Goal: Information Seeking & Learning: Learn about a topic

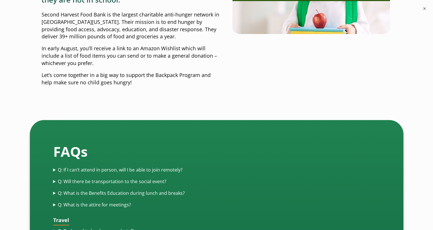
scroll to position [1500, 0]
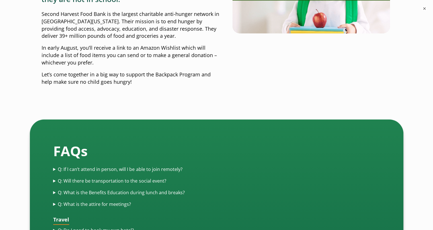
click at [102, 166] on summary "Q: If I can’t attend in person, will I be able to join remotely?" at bounding box center [216, 169] width 327 height 7
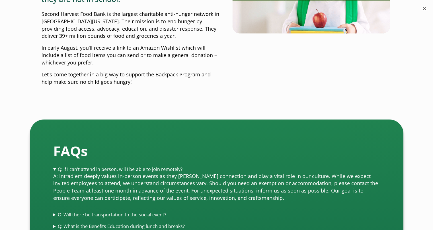
click at [102, 166] on summary "Q: If I can’t attend in person, will I be able to join remotely?" at bounding box center [216, 169] width 327 height 7
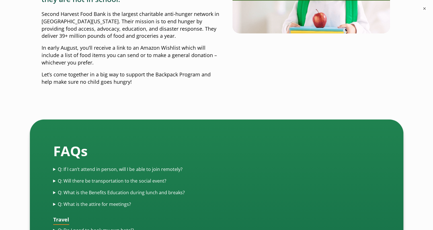
click at [99, 178] on summary "Q: Will there be transportation to the social event?" at bounding box center [216, 181] width 327 height 7
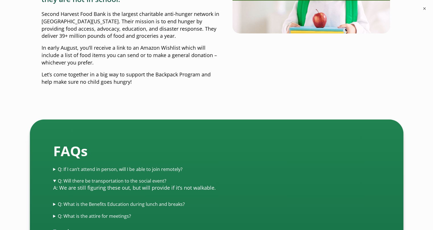
click at [99, 178] on summary "Q: Will there be transportation to the social event?" at bounding box center [216, 181] width 327 height 7
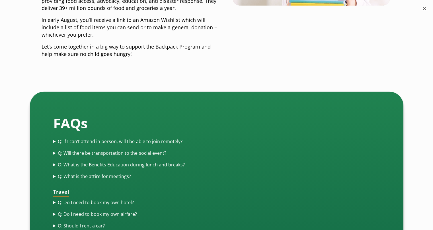
scroll to position [1528, 0]
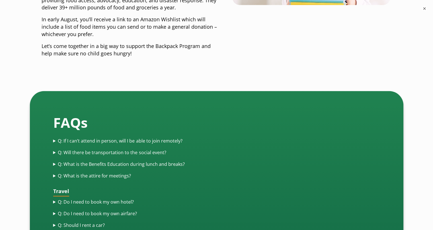
click at [115, 161] on summary "Q: What is the Benefits Education during lunch and breaks?" at bounding box center [216, 164] width 327 height 7
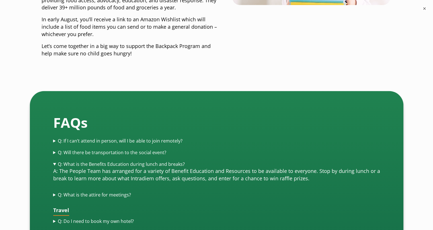
click at [115, 161] on summary "Q: What is the Benefits Education during lunch and breaks?" at bounding box center [216, 164] width 327 height 7
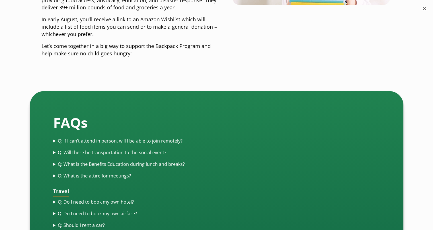
click at [109, 173] on summary "Q: What is the attire for meetings?" at bounding box center [216, 176] width 327 height 7
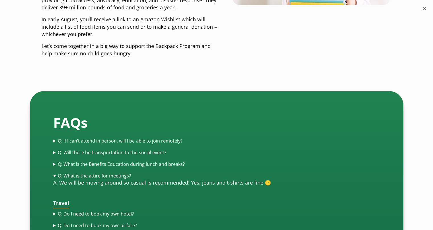
click at [108, 173] on summary "Q: What is the attire for meetings?" at bounding box center [216, 176] width 327 height 7
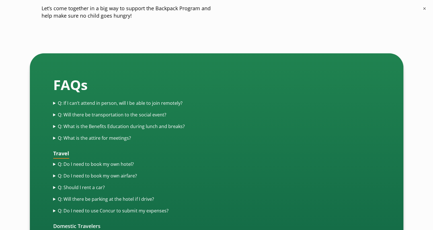
scroll to position [1595, 0]
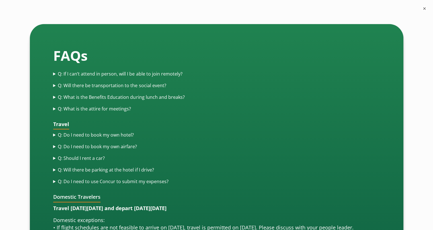
click at [116, 132] on summary "Q: Do I need to book my own hotel?" at bounding box center [216, 135] width 327 height 7
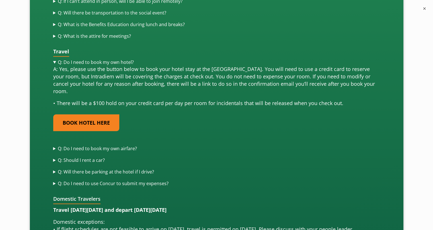
scroll to position [1670, 2]
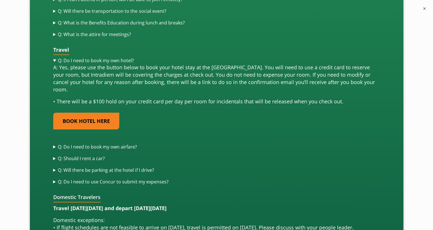
click at [108, 205] on strong "Travel [DATE][DATE] and depart [DATE][DATE]" at bounding box center [109, 208] width 113 height 7
click at [85, 64] on p "A: Yes, please use the button below to book your hotel stay at the [GEOGRAPHIC_…" at bounding box center [216, 79] width 327 height 30
click at [81, 156] on summary "Q: Should I rent a car?" at bounding box center [216, 159] width 327 height 7
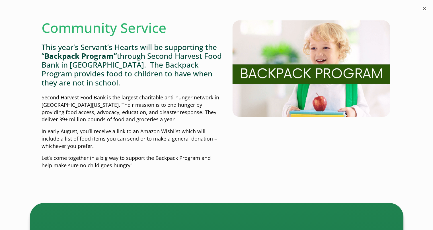
scroll to position [1415, 0]
